Goal: Information Seeking & Learning: Check status

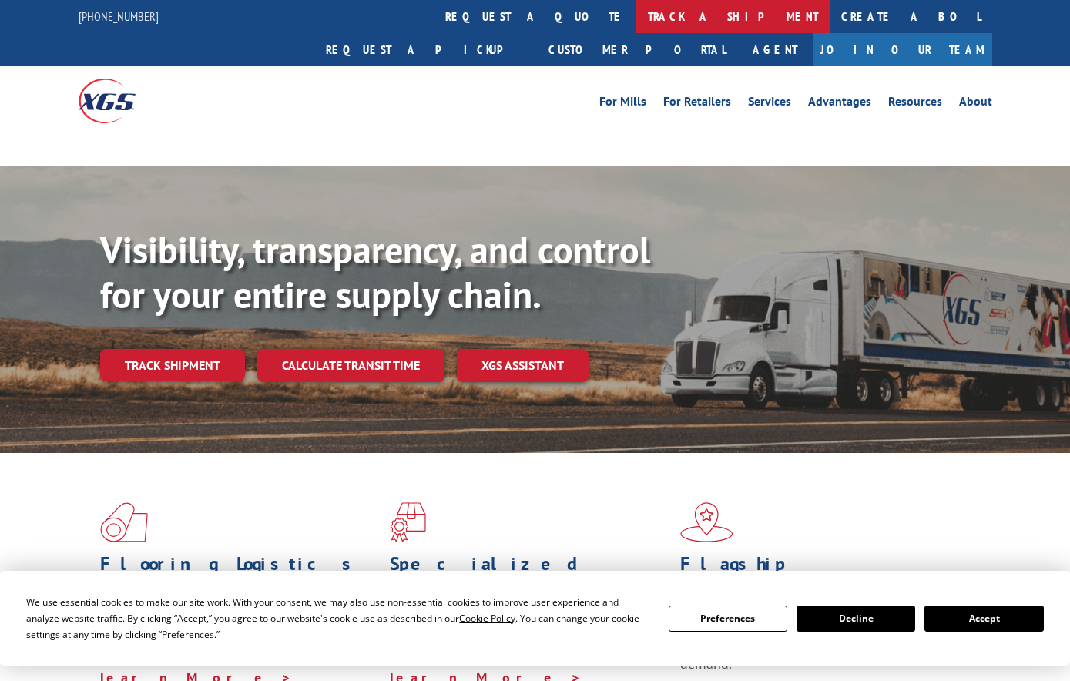
click at [637, 17] on link "track a shipment" at bounding box center [733, 16] width 193 height 33
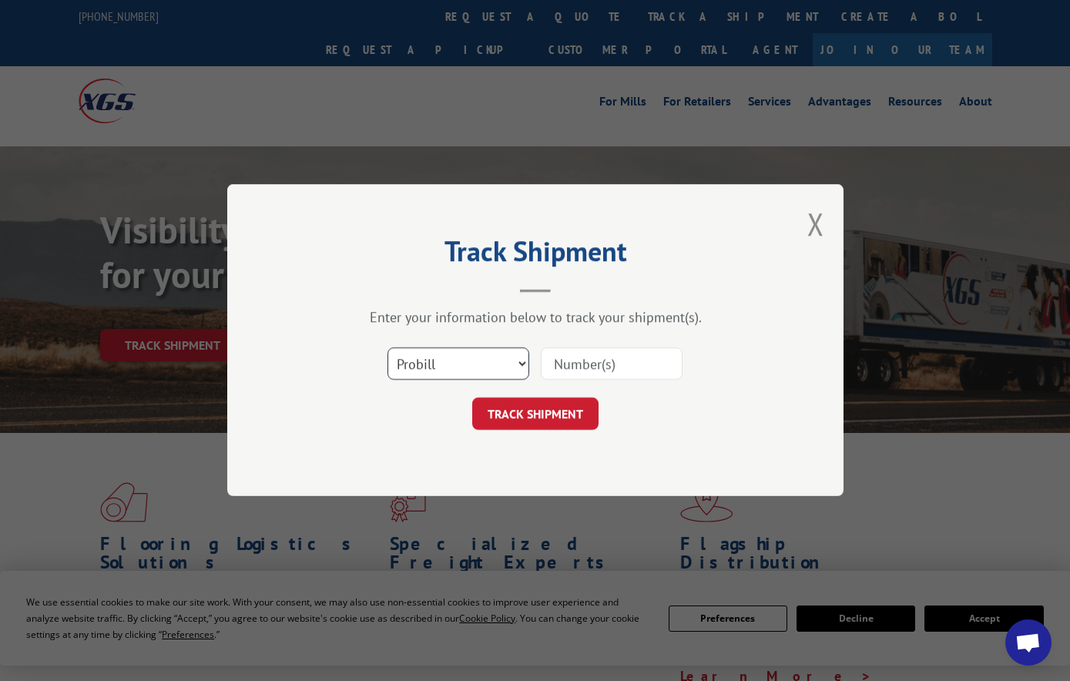
click at [435, 355] on select "Select category... Probill BOL PO" at bounding box center [459, 364] width 142 height 32
select select "bol"
click at [388, 348] on select "Select category... Probill BOL PO" at bounding box center [459, 364] width 142 height 32
click at [584, 345] on div "Select category... Probill BOL PO" at bounding box center [535, 364] width 462 height 51
click at [596, 357] on input at bounding box center [612, 364] width 142 height 32
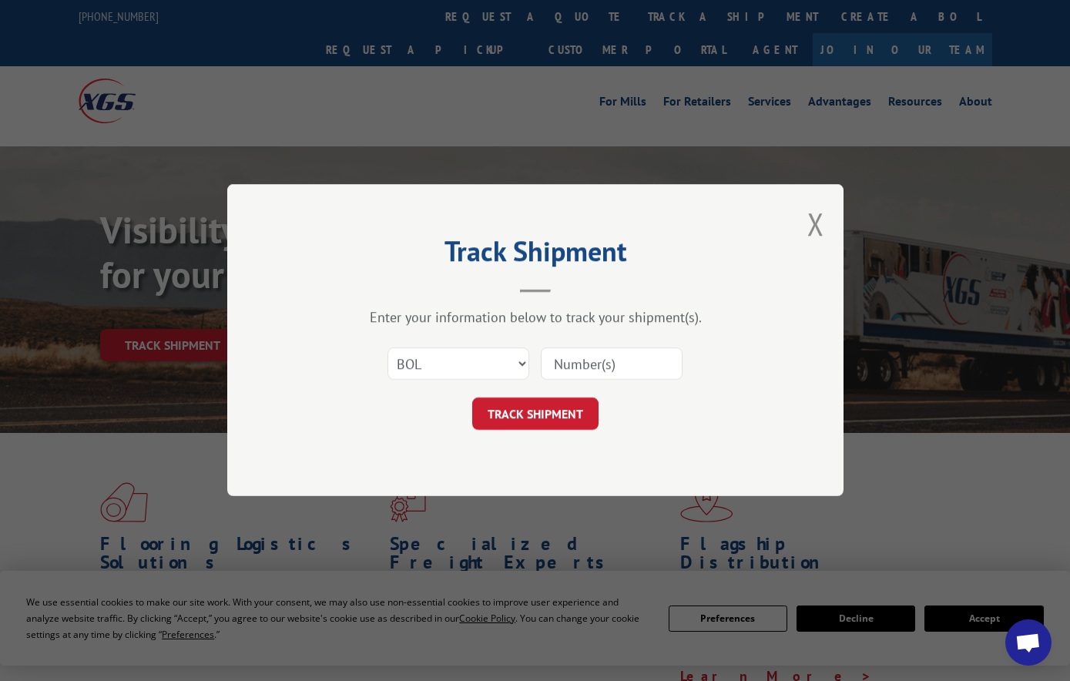
paste input "5144341"
type input "5144341"
drag, startPoint x: 576, startPoint y: 393, endPoint x: 578, endPoint y: 405, distance: 12.5
click at [576, 394] on form "Select category... Probill BOL PO 5144341 TRACK SHIPMENT" at bounding box center [535, 385] width 462 height 92
click at [578, 406] on button "TRACK SHIPMENT" at bounding box center [535, 414] width 126 height 32
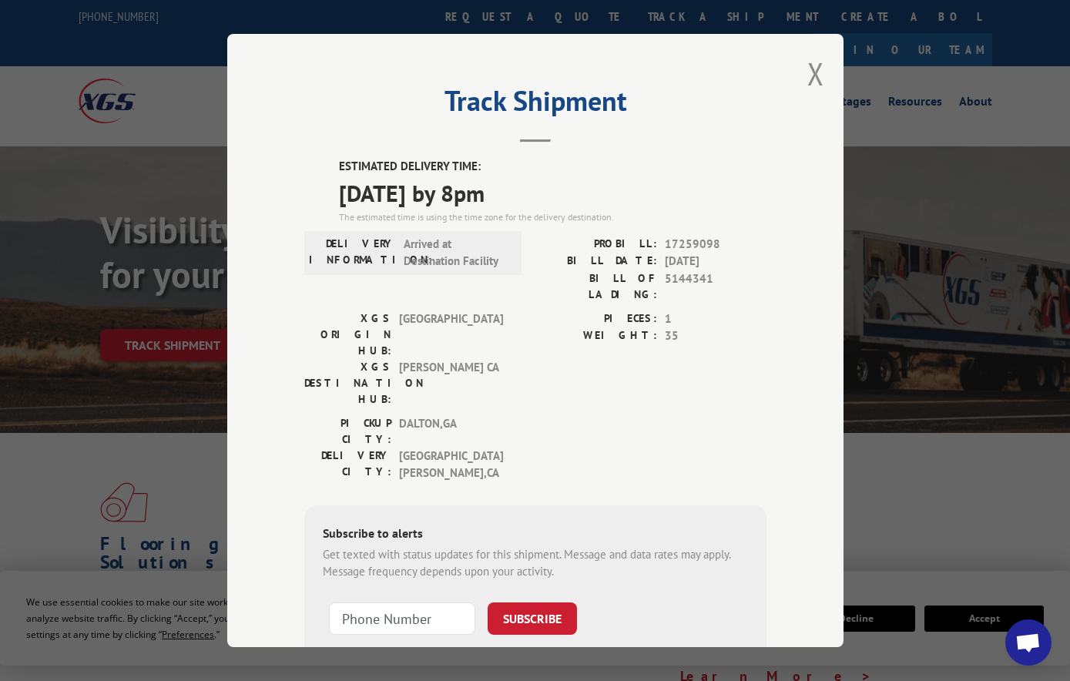
click at [819, 56] on div "Track Shipment ESTIMATED DELIVERY TIME: [DATE] by 8pm The estimated time is usi…" at bounding box center [535, 340] width 616 height 613
click at [818, 62] on button "Close modal" at bounding box center [816, 73] width 17 height 41
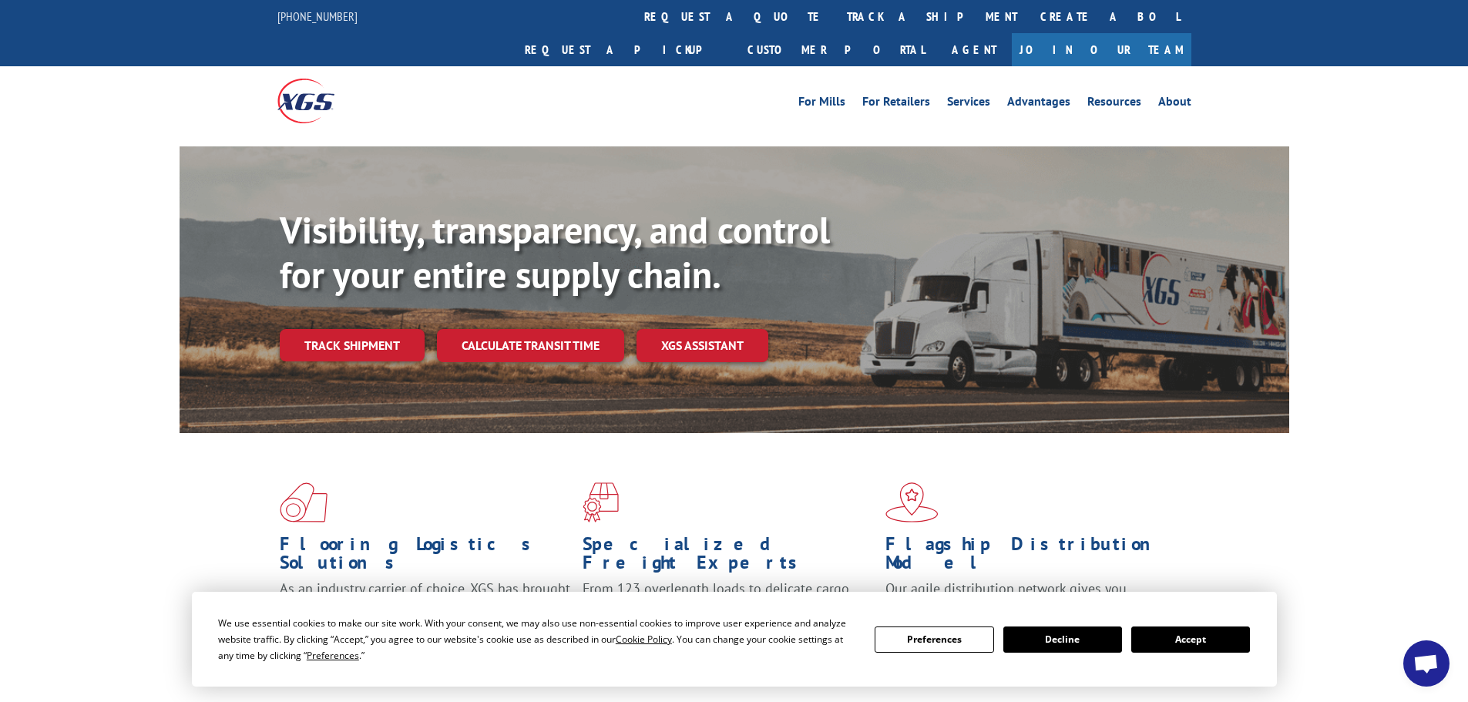
click at [435, 85] on div at bounding box center [391, 100] width 229 height 69
